Goal: Find specific page/section: Find specific page/section

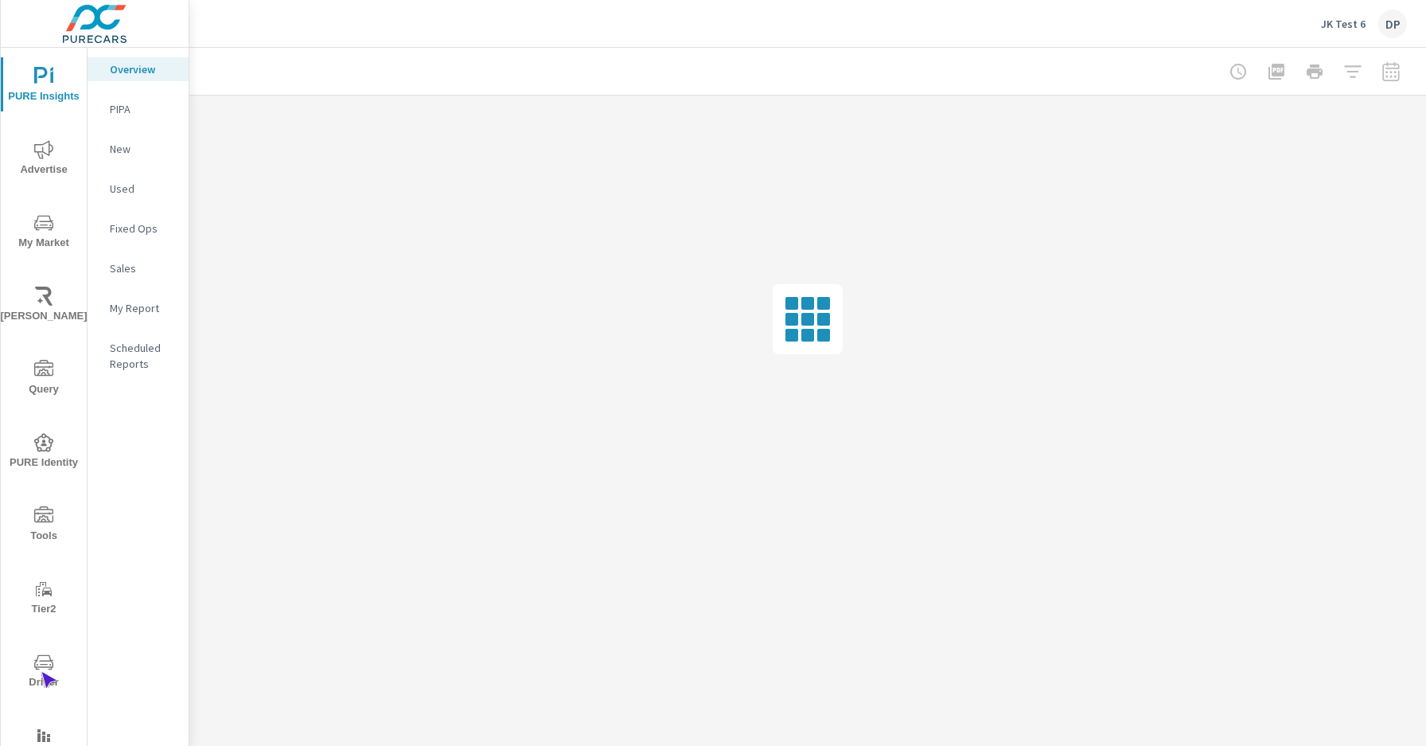
click at [41, 672] on span "Driver" at bounding box center [44, 672] width 76 height 39
